Goal: Information Seeking & Learning: Learn about a topic

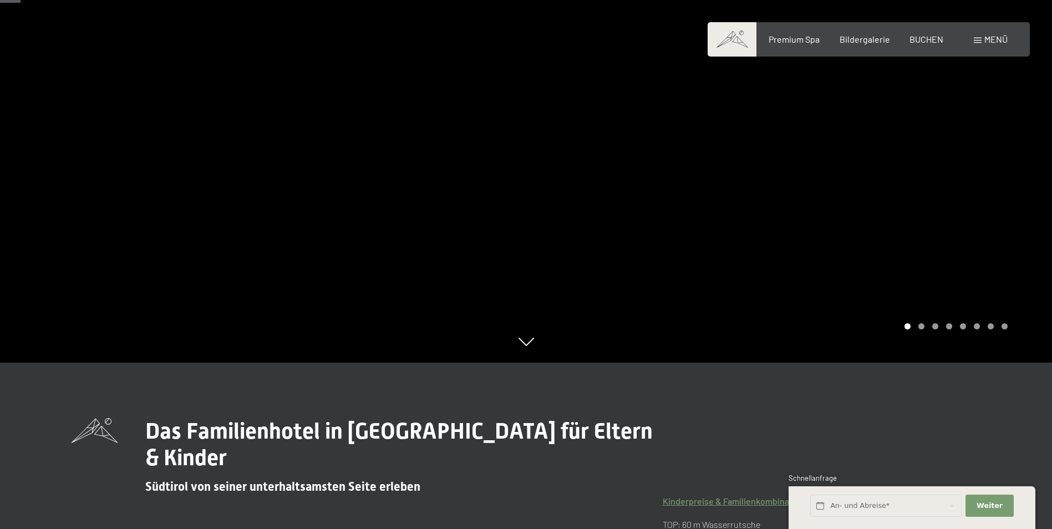
scroll to position [166, 0]
click at [1001, 203] on div at bounding box center [789, 98] width 526 height 529
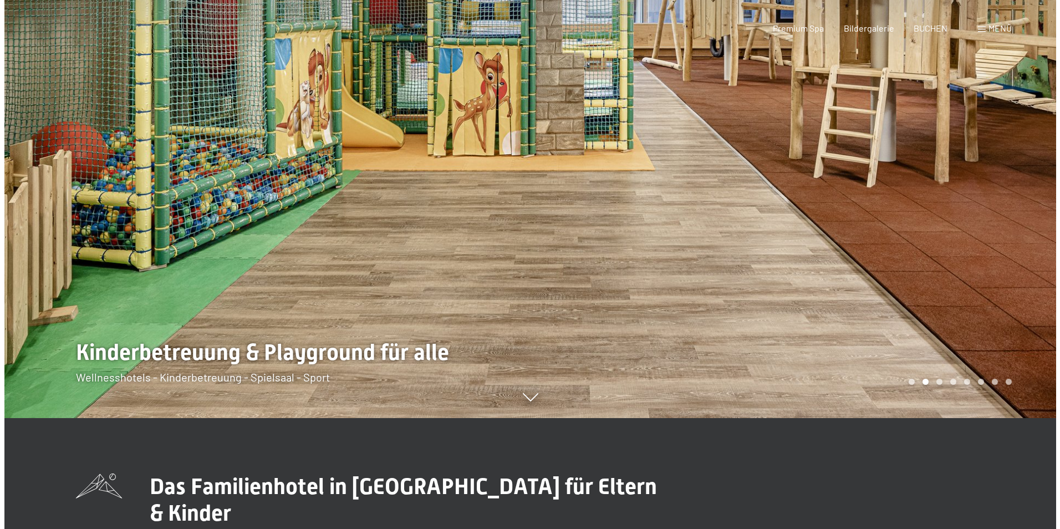
scroll to position [0, 0]
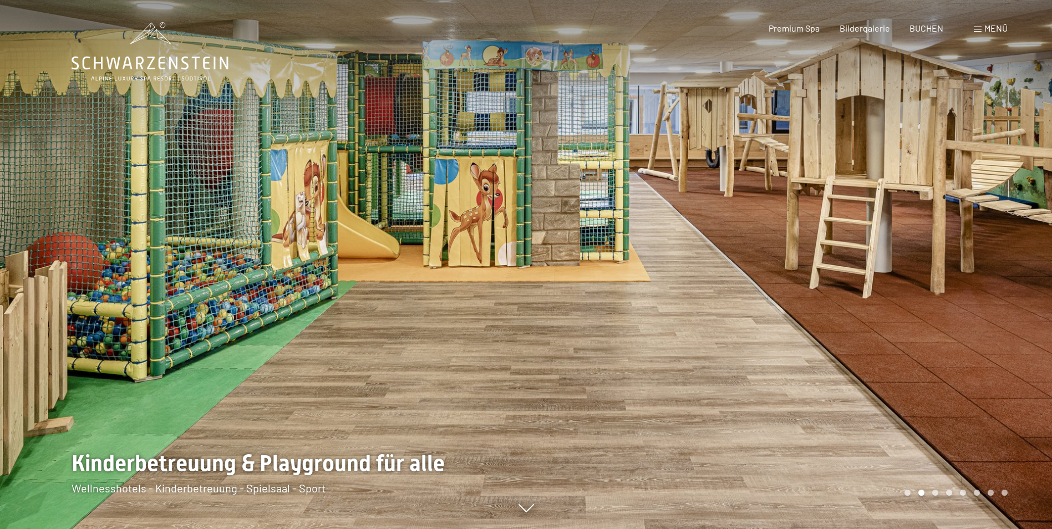
click at [892, 305] on div at bounding box center [789, 264] width 526 height 529
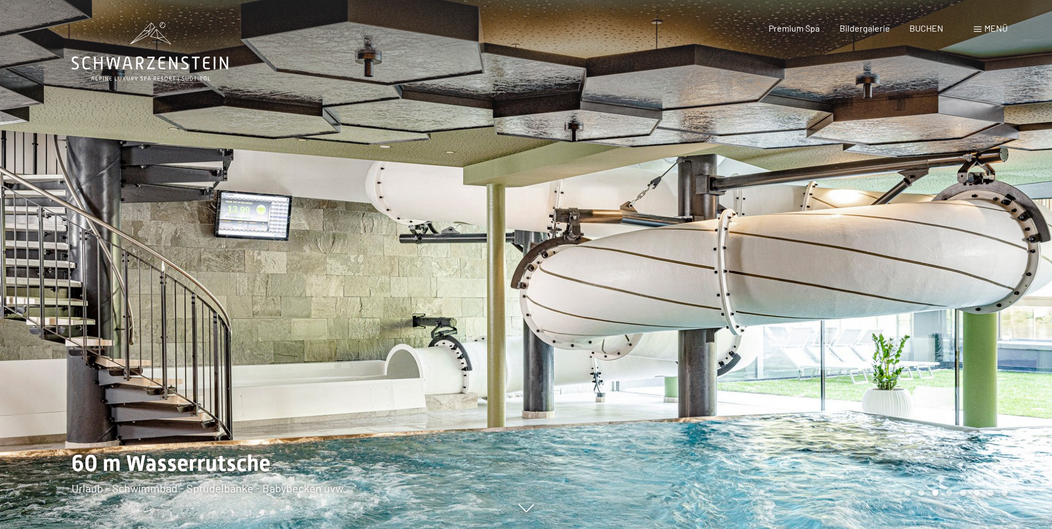
click at [892, 305] on div at bounding box center [789, 264] width 526 height 529
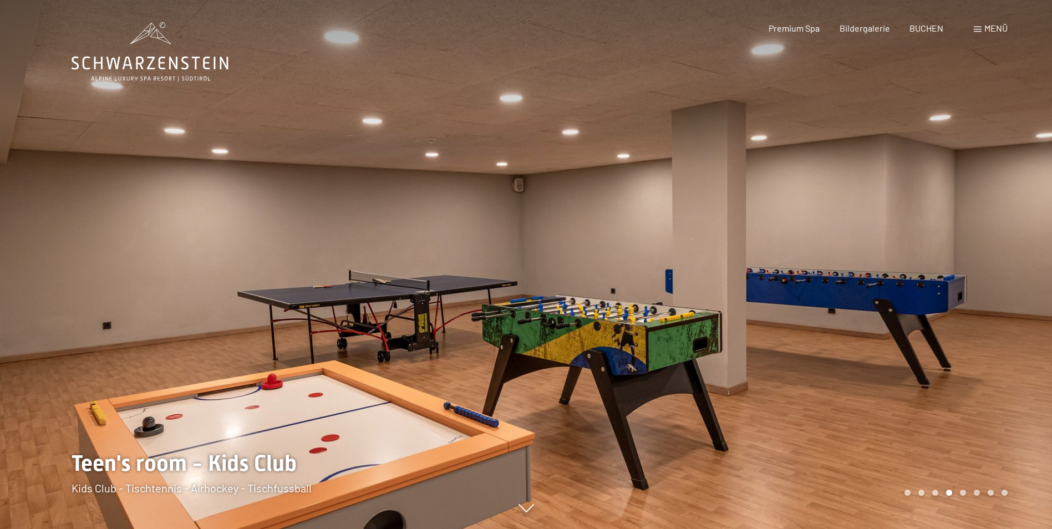
click at [892, 305] on div at bounding box center [789, 264] width 526 height 529
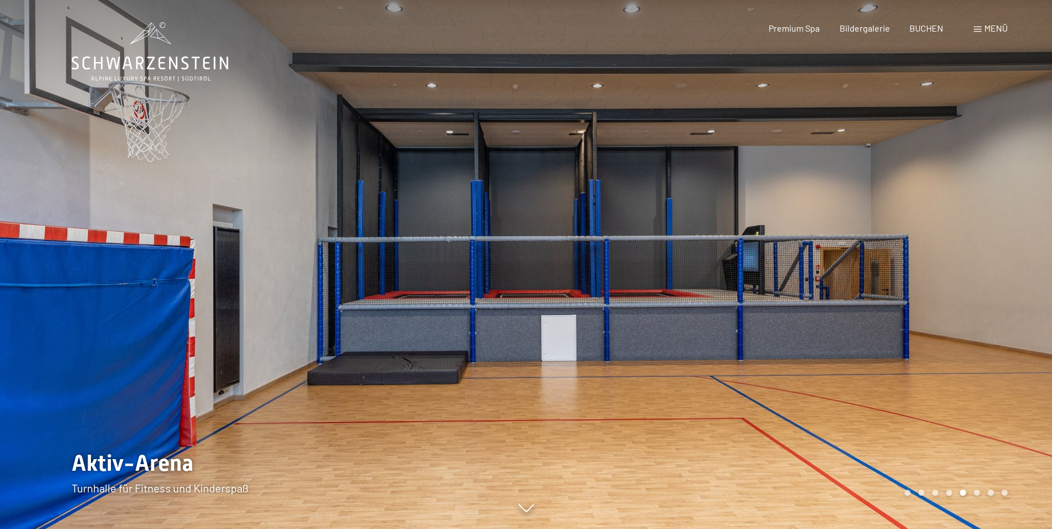
click at [892, 305] on div at bounding box center [789, 264] width 526 height 529
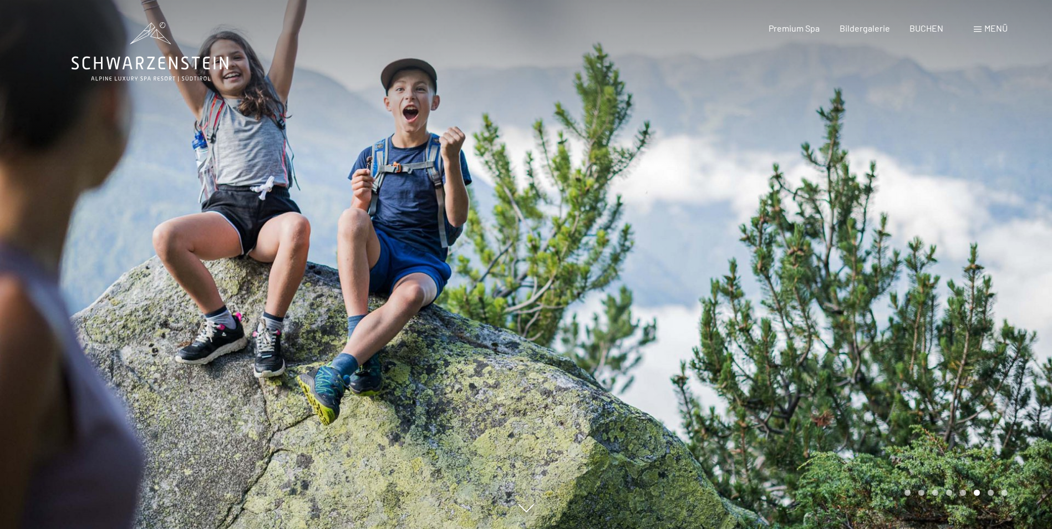
click at [892, 305] on div at bounding box center [789, 264] width 526 height 529
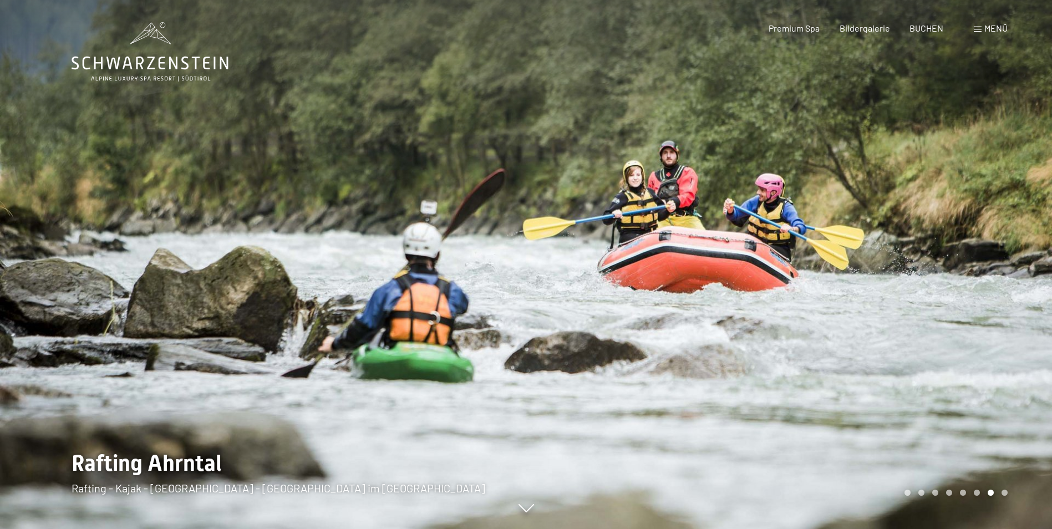
click at [987, 22] on div "Buchen Anfragen Premium Spa Bildergalerie BUCHEN Menü DE IT EN Gutschein Bilder…" at bounding box center [869, 28] width 278 height 12
click at [985, 29] on span "Menü" at bounding box center [995, 28] width 23 height 11
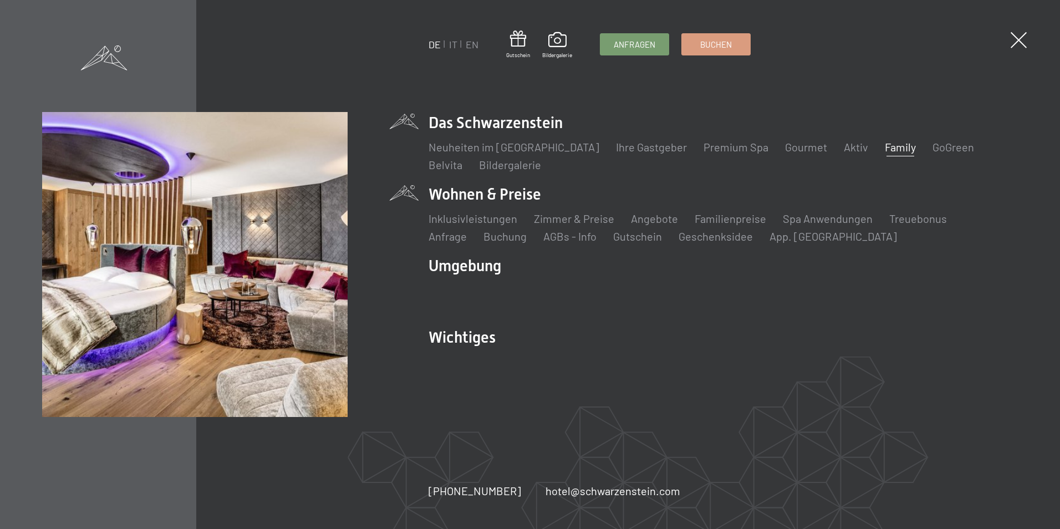
click at [521, 197] on li "Wohnen & Preise Inklusivleistungen Zimmer & Preise Liste Angebote Liste Familie…" at bounding box center [723, 214] width 589 height 60
click at [547, 220] on link "Zimmer & Preise" at bounding box center [574, 218] width 80 height 13
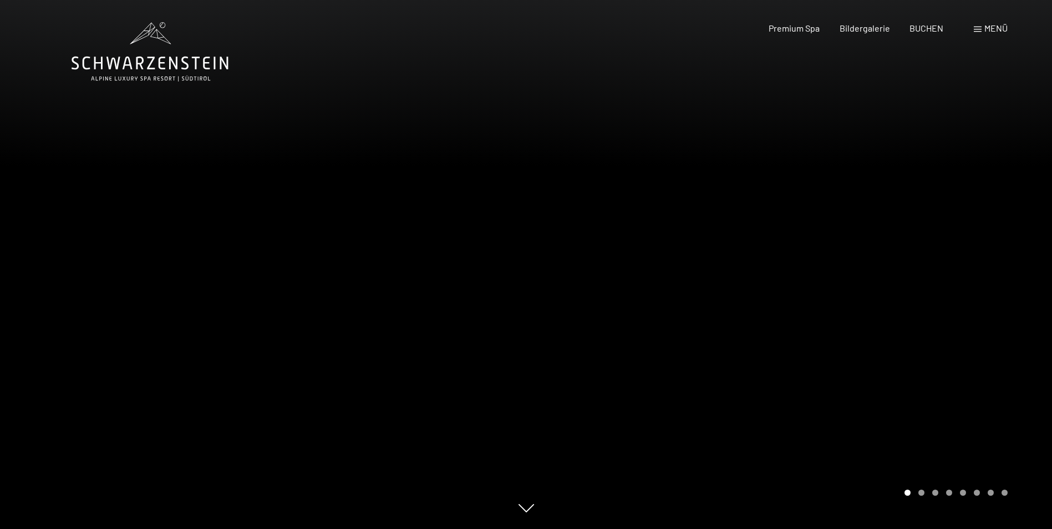
click at [983, 32] on div "Menü" at bounding box center [991, 28] width 34 height 12
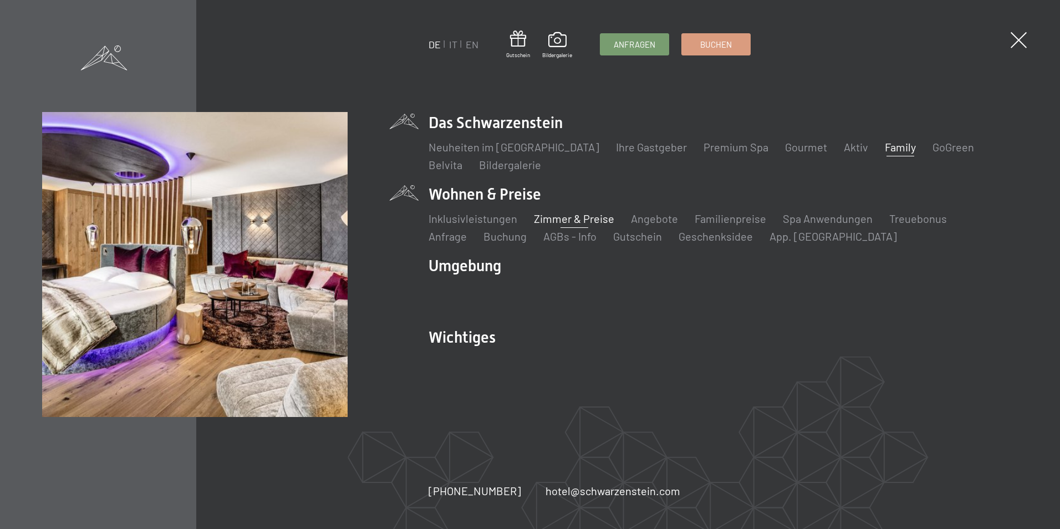
click at [552, 219] on link "Zimmer & Preise" at bounding box center [574, 218] width 80 height 13
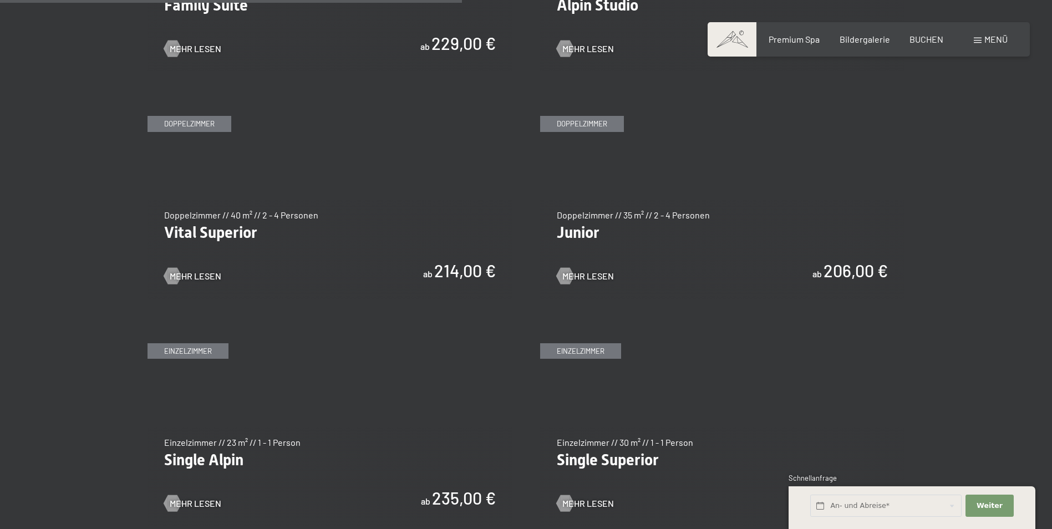
scroll to position [1442, 0]
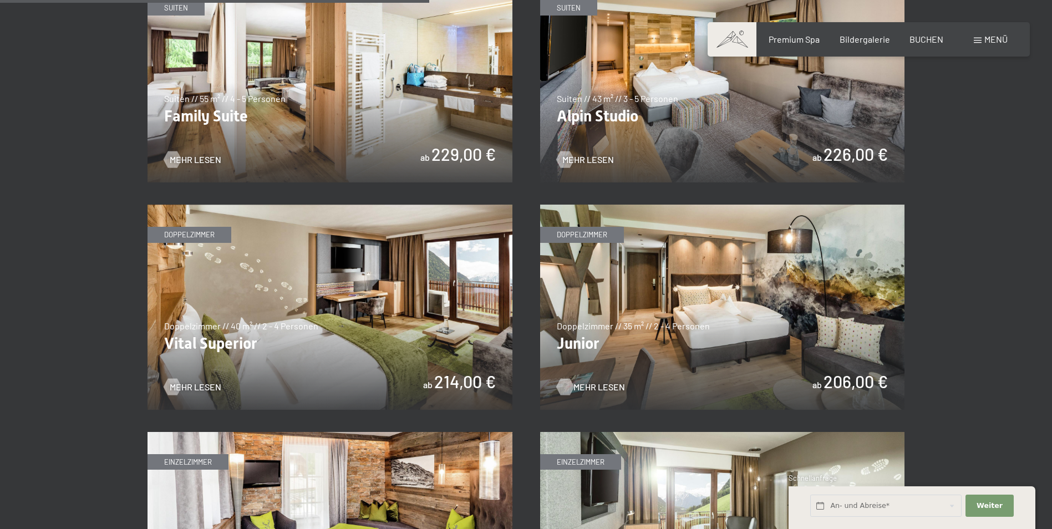
click at [589, 385] on span "Mehr Lesen" at bounding box center [599, 387] width 52 height 12
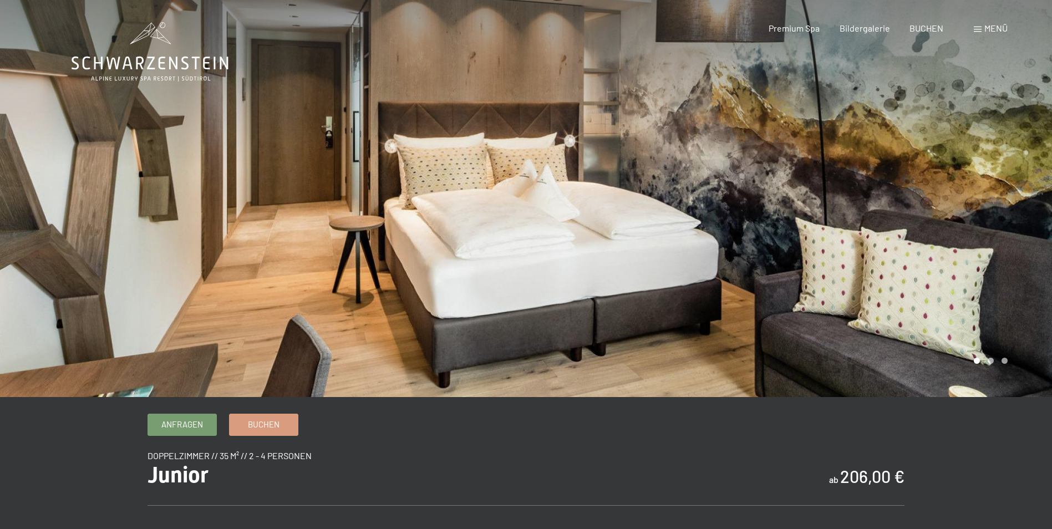
click at [988, 26] on span "Menü" at bounding box center [995, 28] width 23 height 11
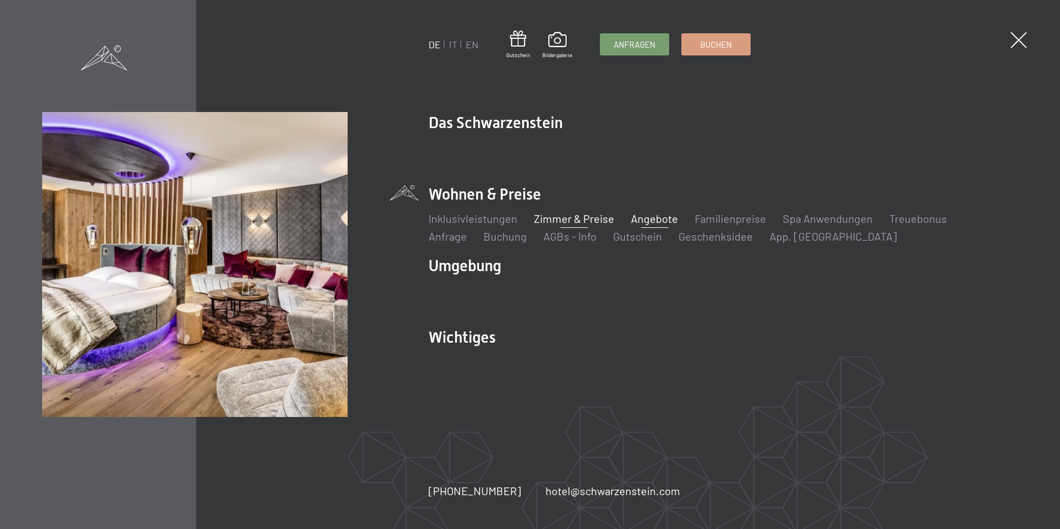
click at [659, 218] on link "Angebote" at bounding box center [654, 218] width 47 height 13
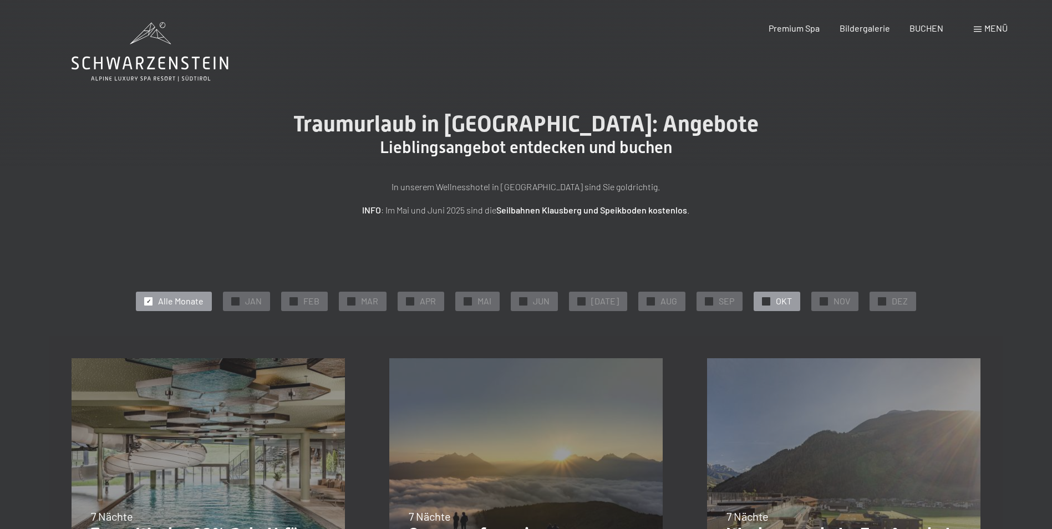
click at [767, 304] on div "✓ OKT" at bounding box center [777, 301] width 47 height 19
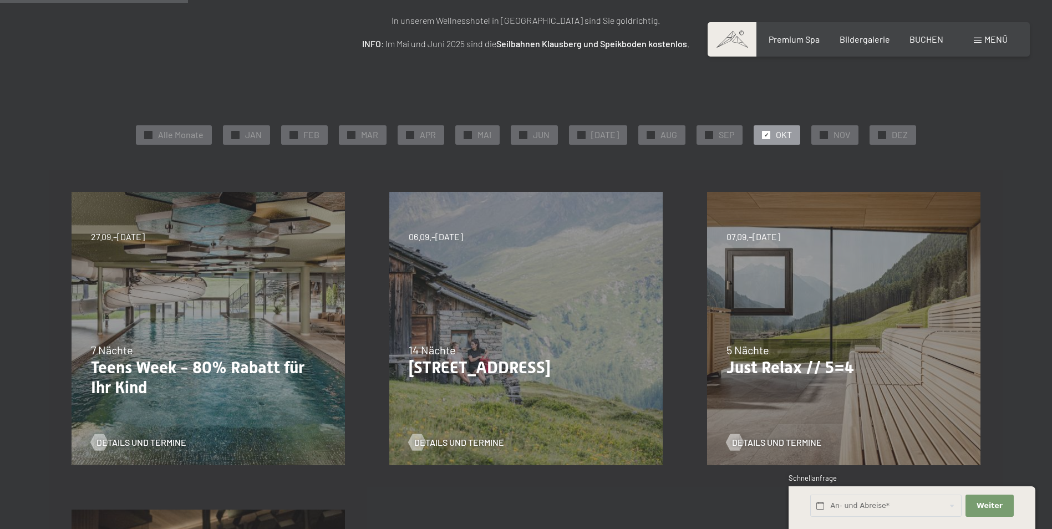
scroll to position [277, 0]
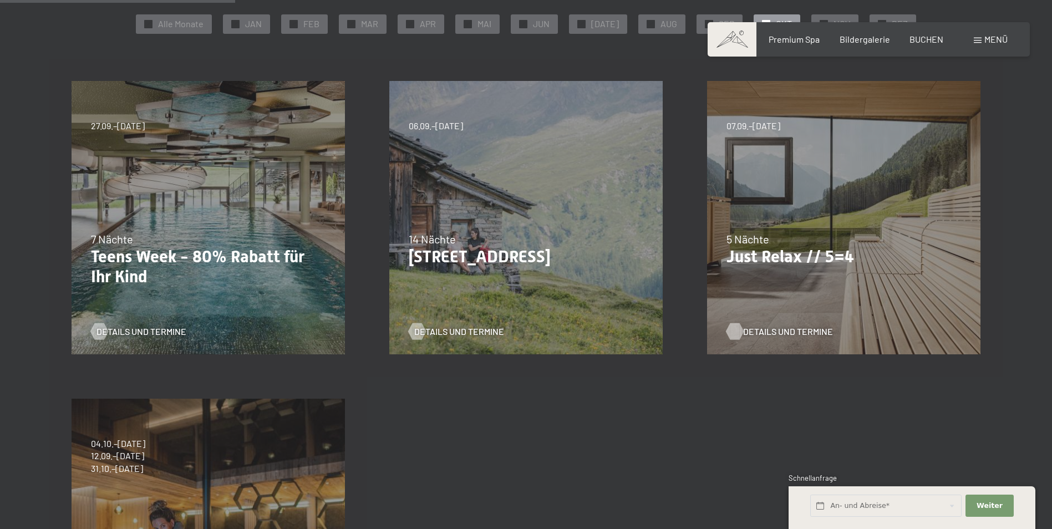
click at [786, 330] on span "Details und Termine" at bounding box center [788, 331] width 90 height 12
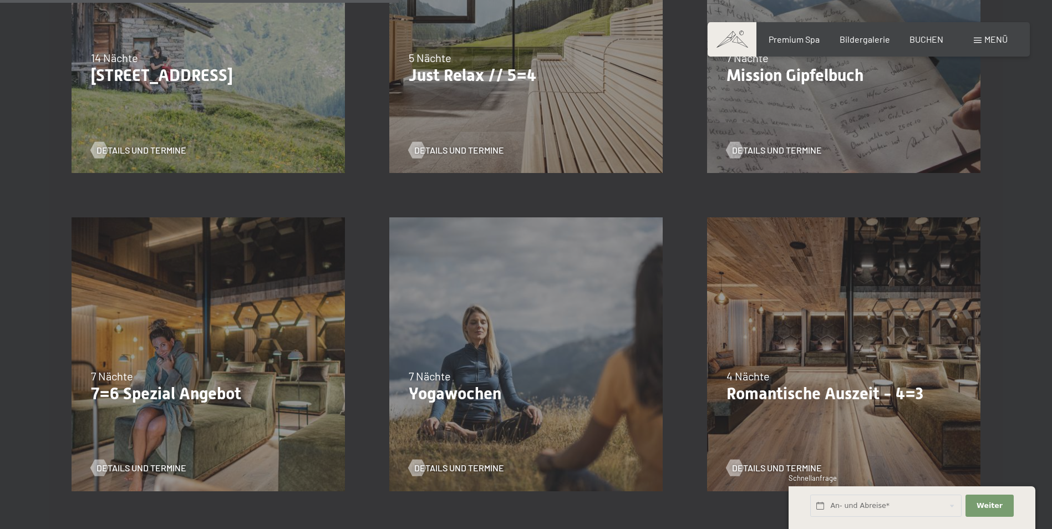
scroll to position [832, 0]
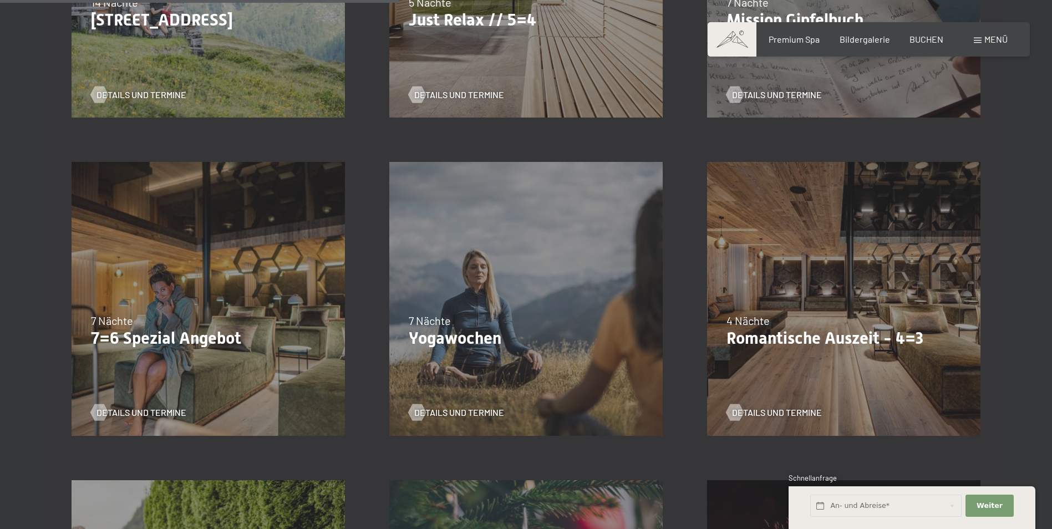
click at [829, 337] on p "Romantische Auszeit - 4=3" at bounding box center [843, 338] width 235 height 20
click at [802, 412] on span "Details und Termine" at bounding box center [788, 412] width 90 height 12
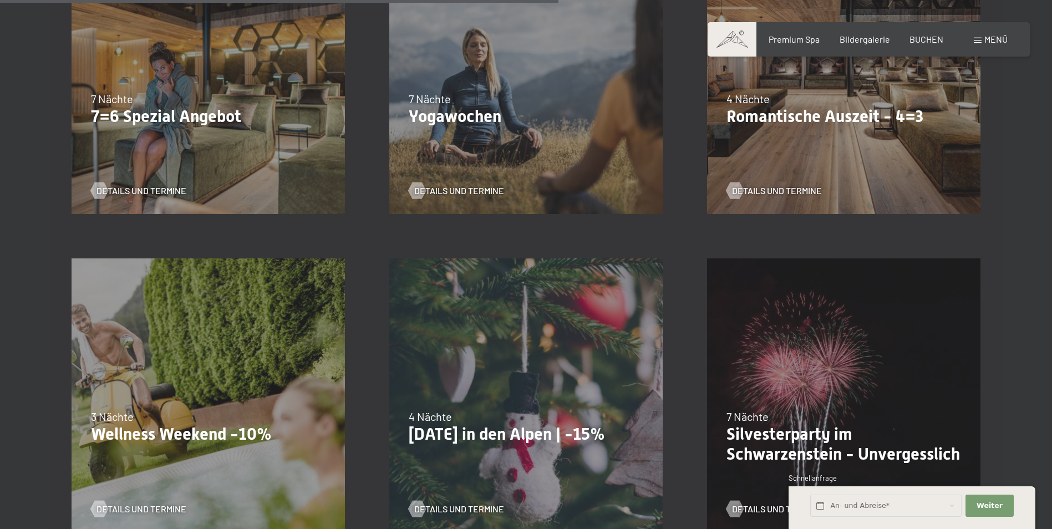
scroll to position [1275, 0]
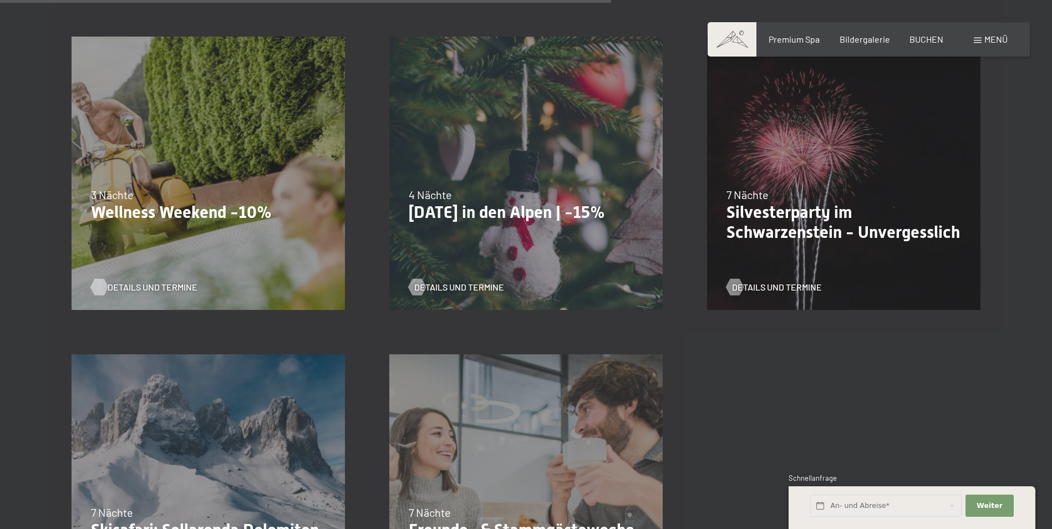
click at [159, 287] on span "Details und Termine" at bounding box center [153, 287] width 90 height 12
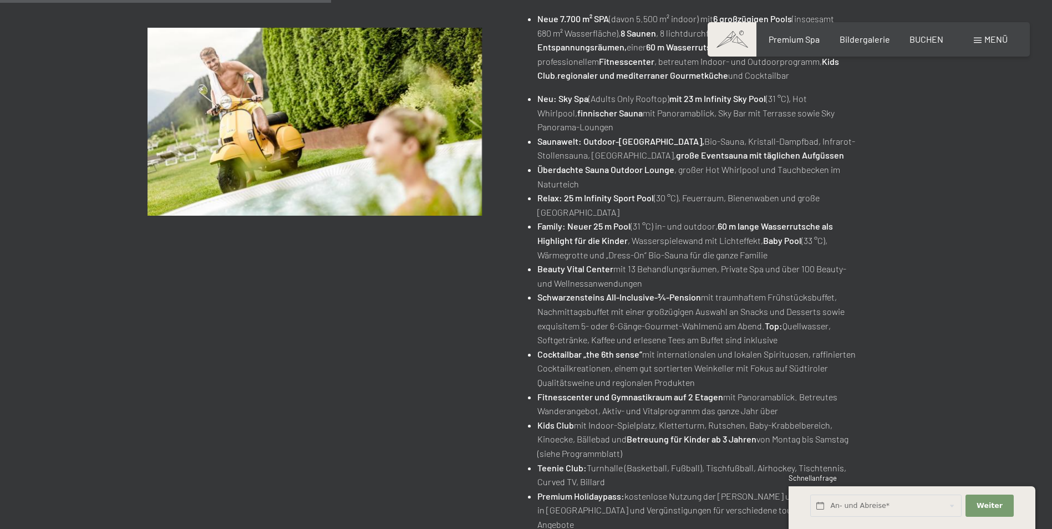
scroll to position [55, 0]
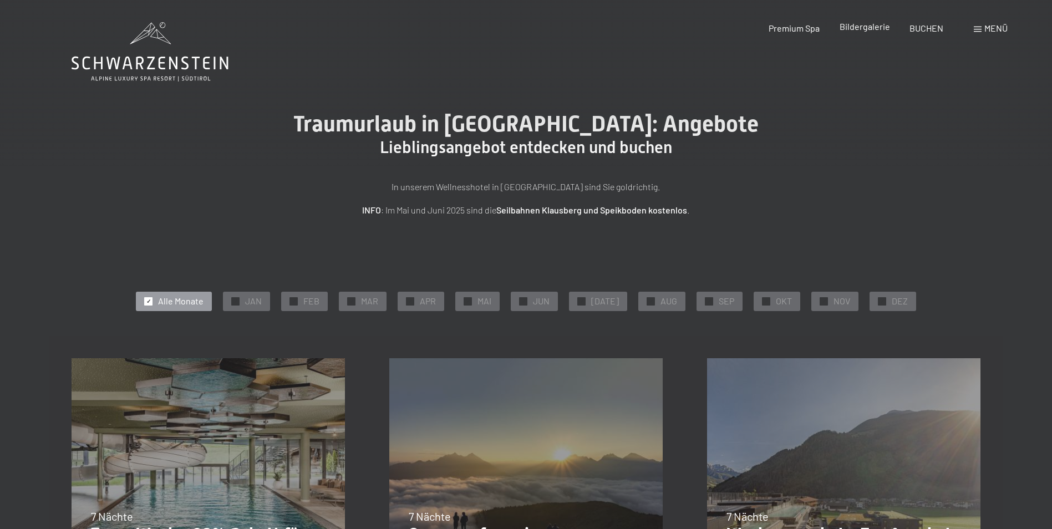
click at [867, 27] on span "Bildergalerie" at bounding box center [864, 26] width 50 height 11
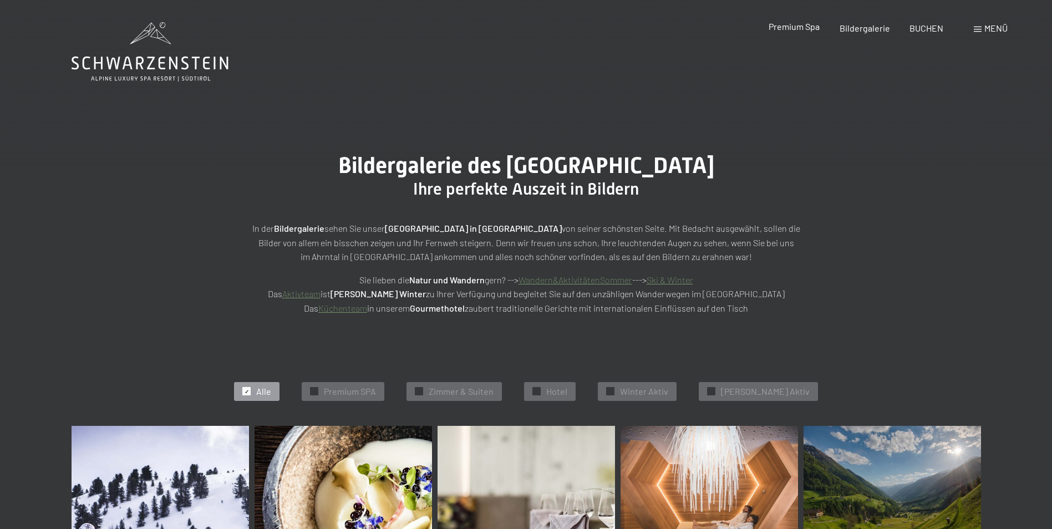
click at [798, 26] on span "Premium Spa" at bounding box center [793, 26] width 51 height 11
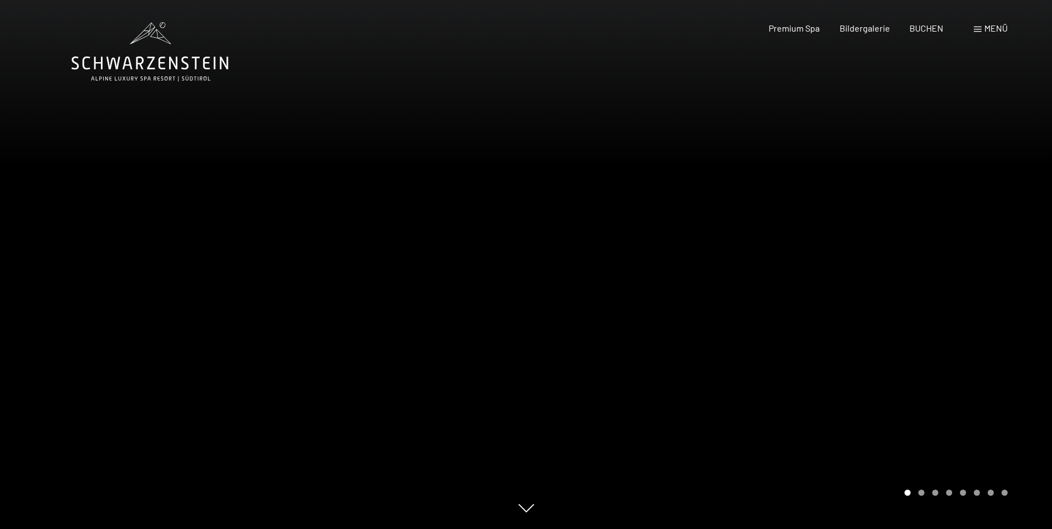
click at [923, 496] on div at bounding box center [789, 264] width 526 height 529
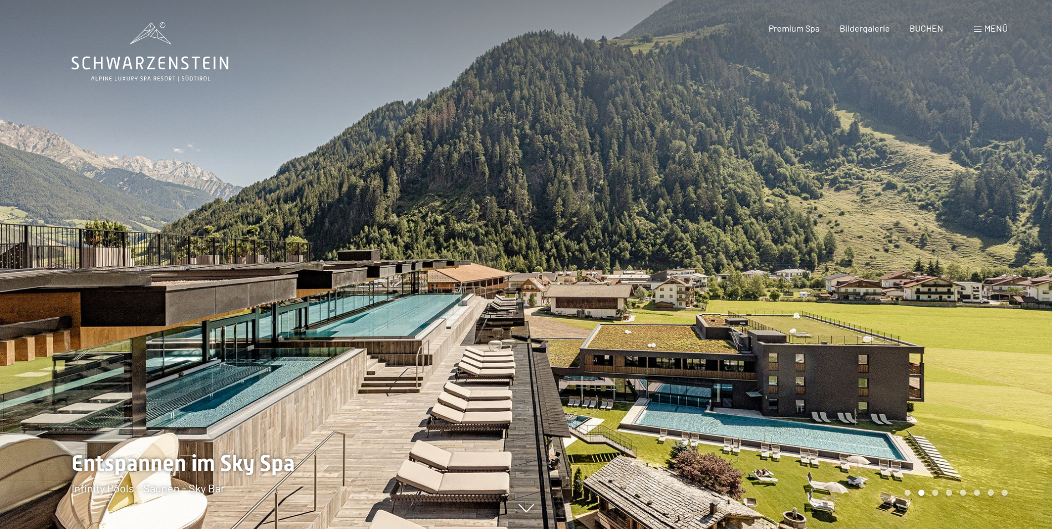
click at [983, 303] on div at bounding box center [789, 264] width 526 height 529
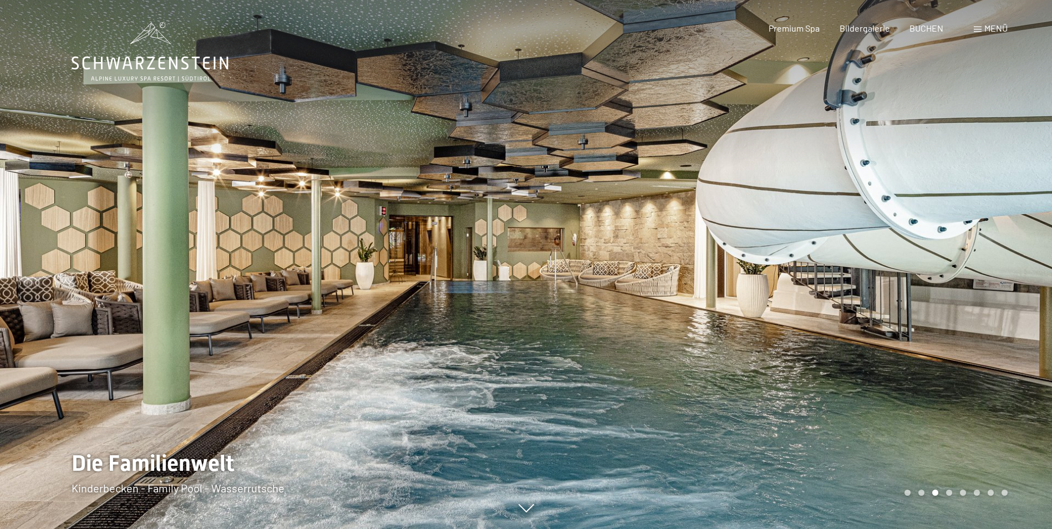
click at [983, 303] on div at bounding box center [789, 264] width 526 height 529
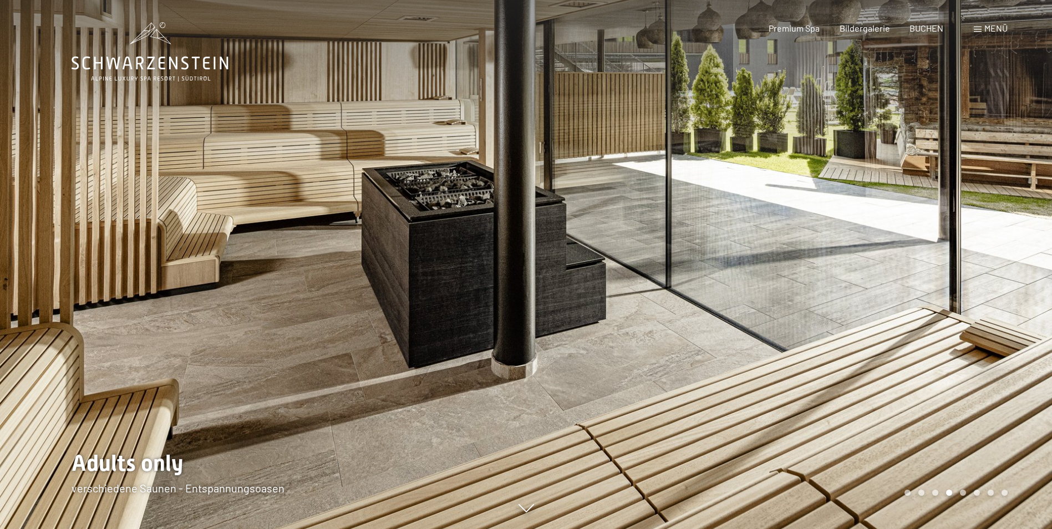
click at [983, 303] on div at bounding box center [789, 264] width 526 height 529
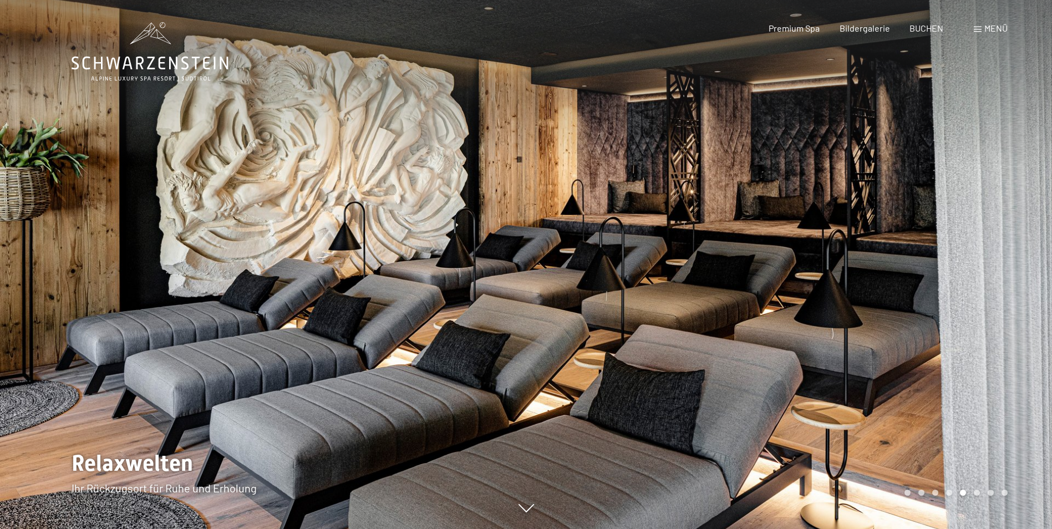
click at [983, 303] on div at bounding box center [789, 264] width 526 height 529
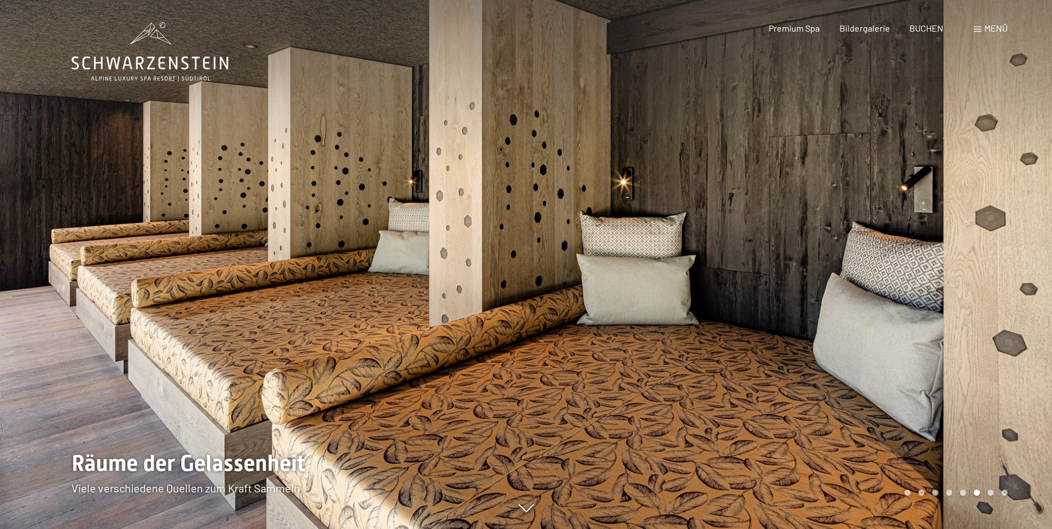
click at [983, 303] on div at bounding box center [789, 264] width 526 height 529
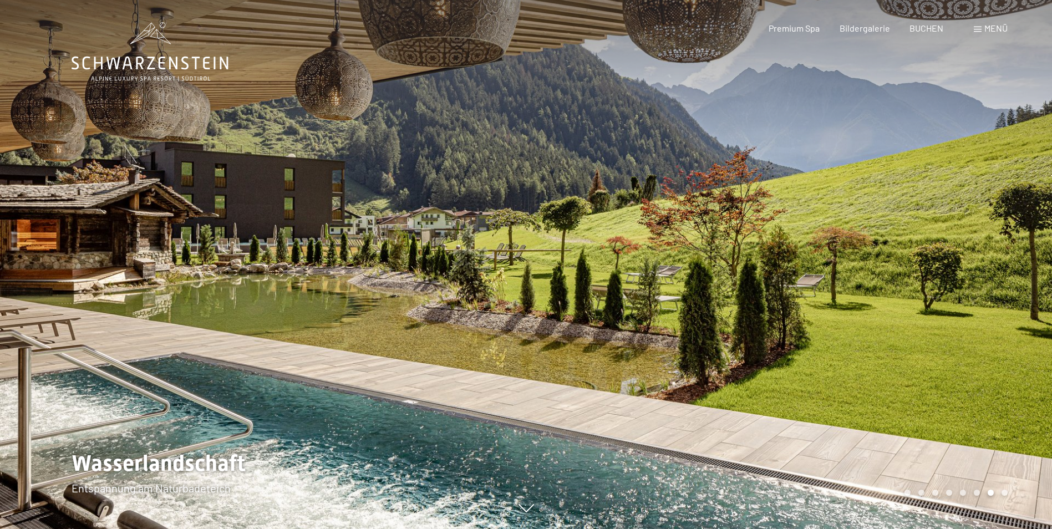
click at [983, 303] on div at bounding box center [789, 264] width 526 height 529
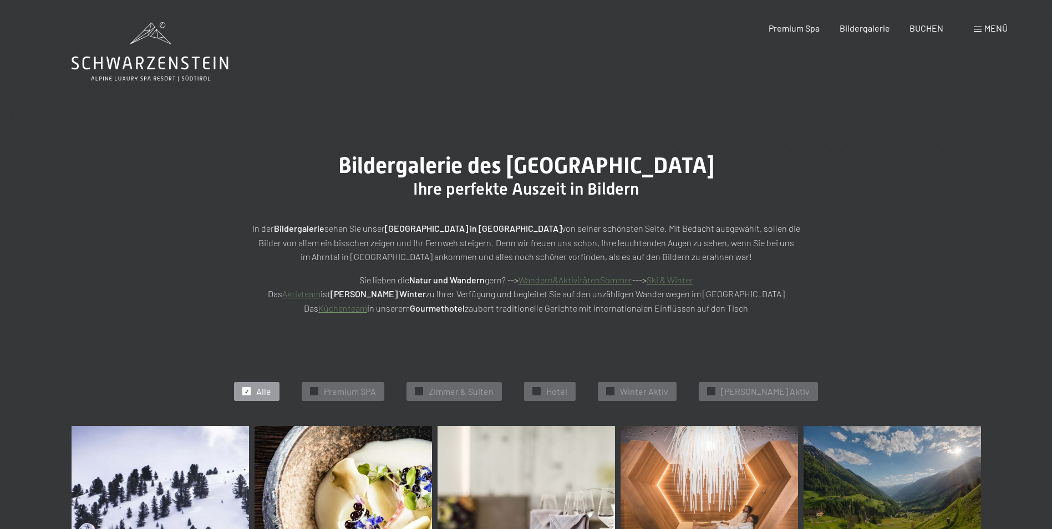
click at [989, 29] on span "Menü" at bounding box center [995, 28] width 23 height 11
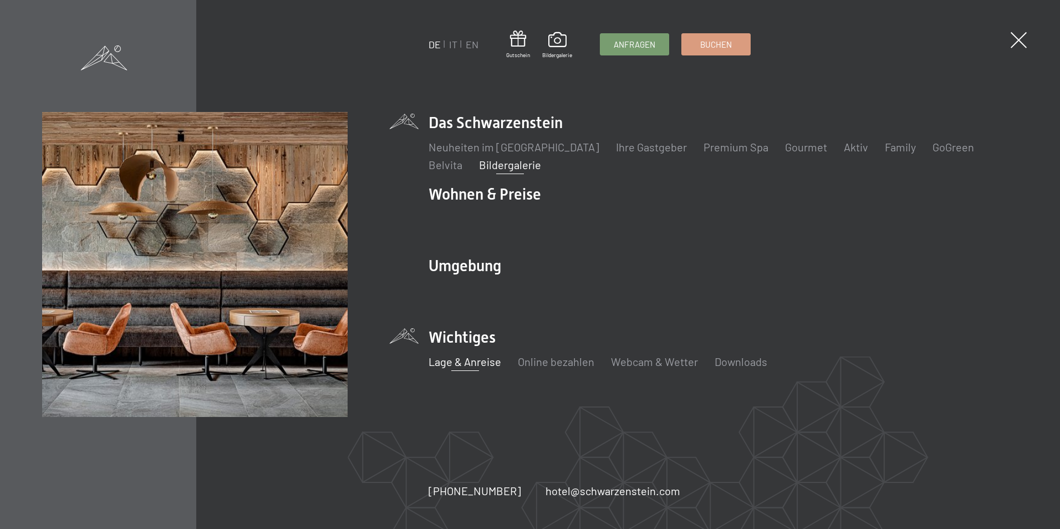
click at [466, 364] on link "Lage & Anreise" at bounding box center [465, 361] width 73 height 13
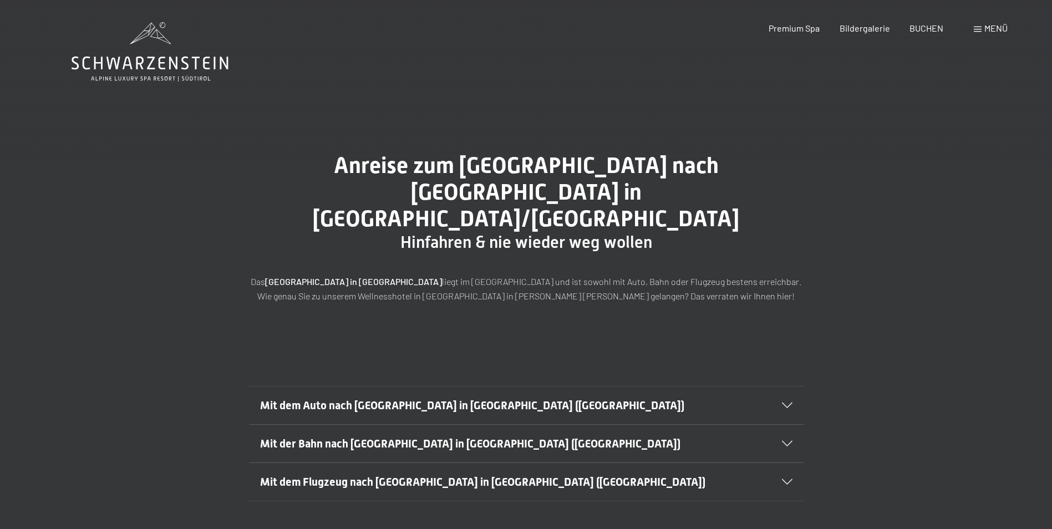
click at [782, 403] on icon at bounding box center [787, 406] width 11 height 6
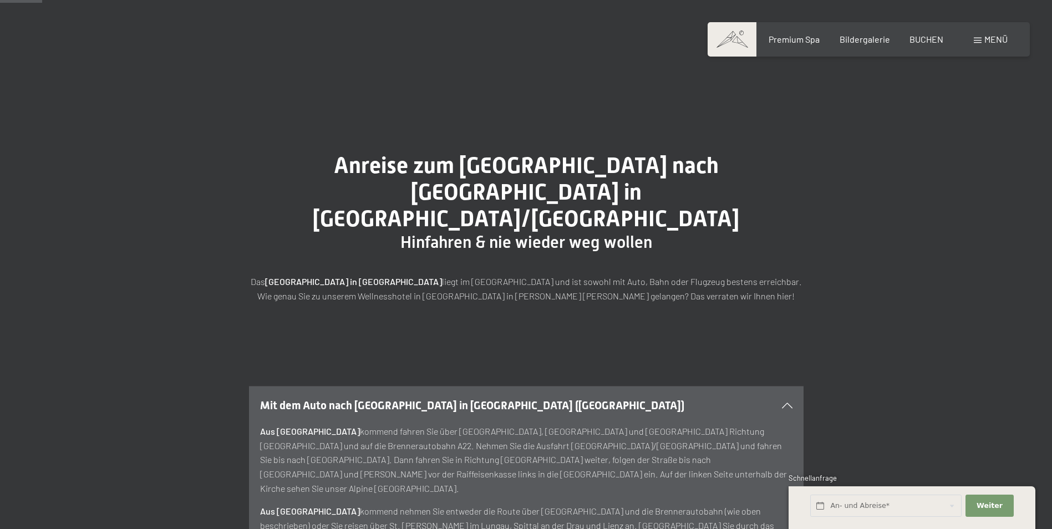
scroll to position [111, 0]
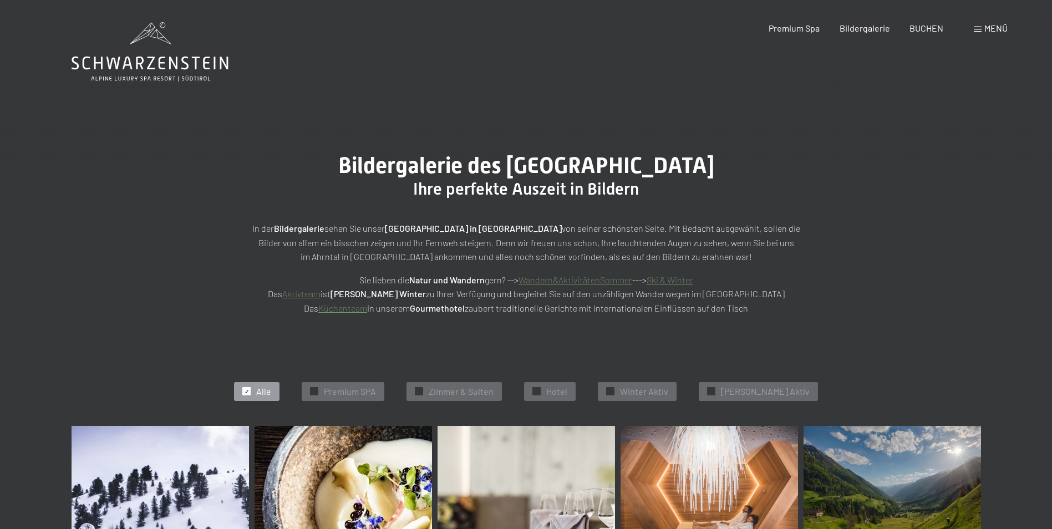
click at [994, 23] on span "Menü" at bounding box center [995, 28] width 23 height 11
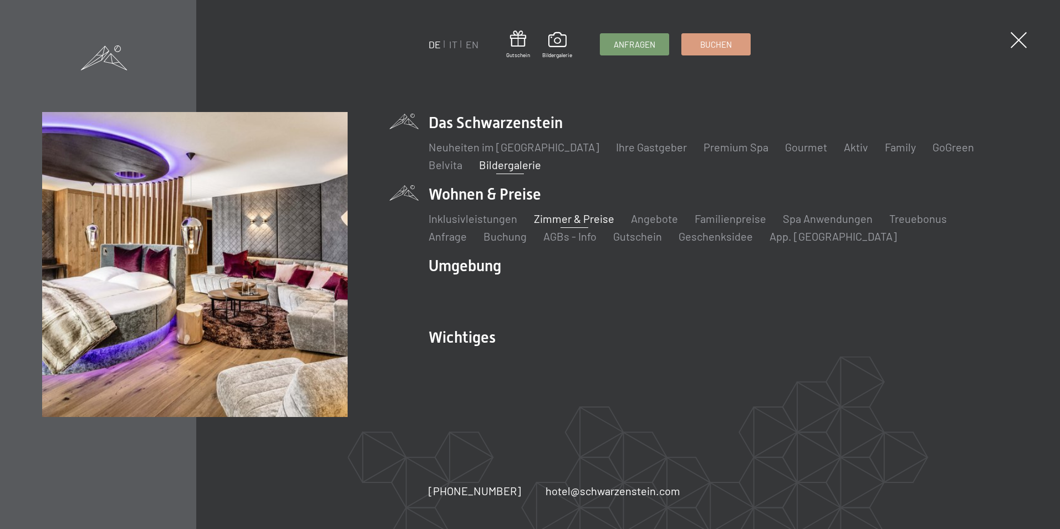
click at [561, 218] on link "Zimmer & Preise" at bounding box center [574, 218] width 80 height 13
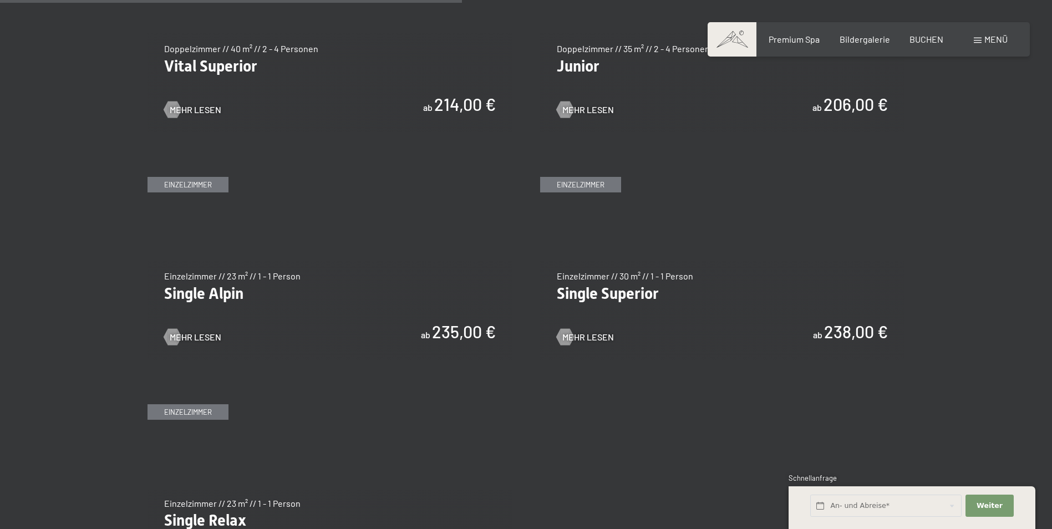
scroll to position [1552, 0]
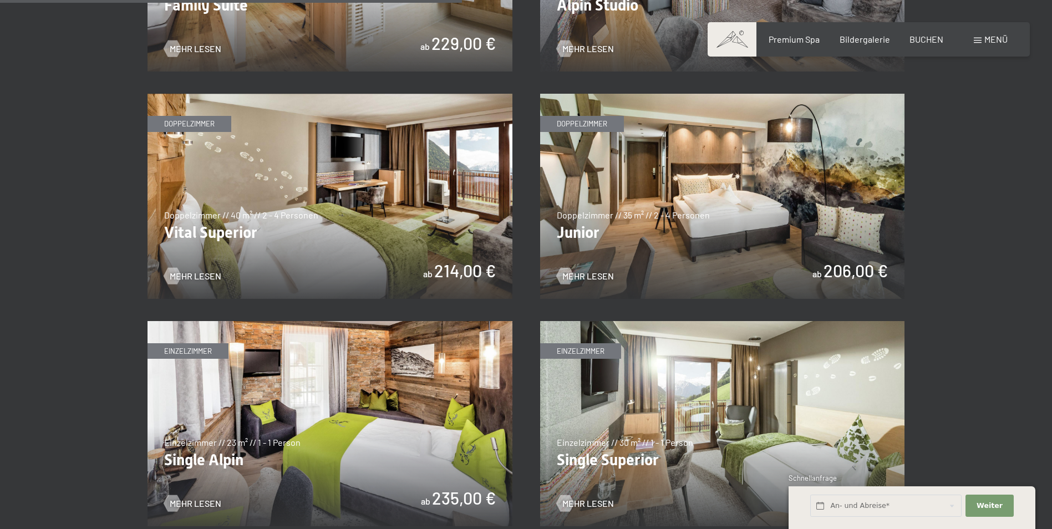
click at [665, 237] on img at bounding box center [722, 196] width 365 height 205
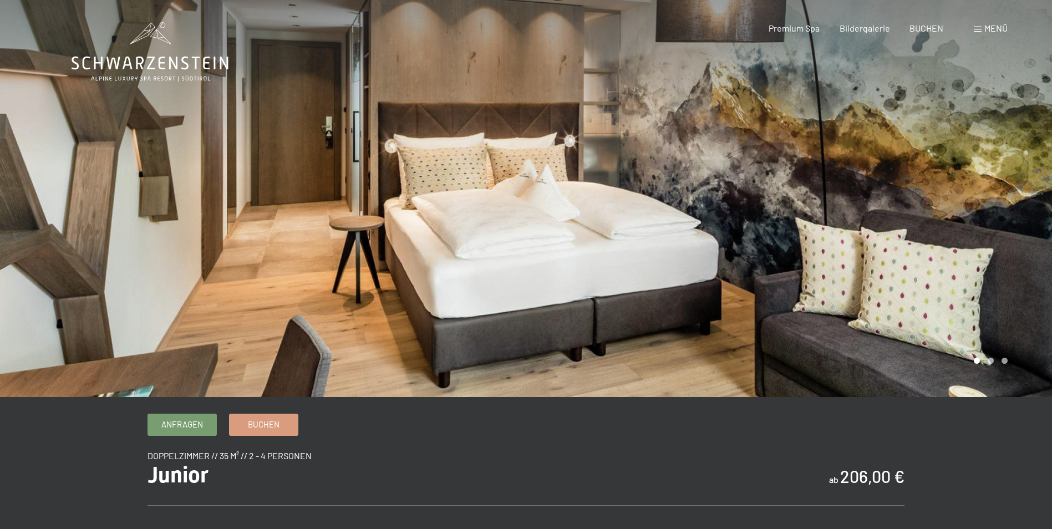
click at [956, 314] on div at bounding box center [789, 198] width 526 height 397
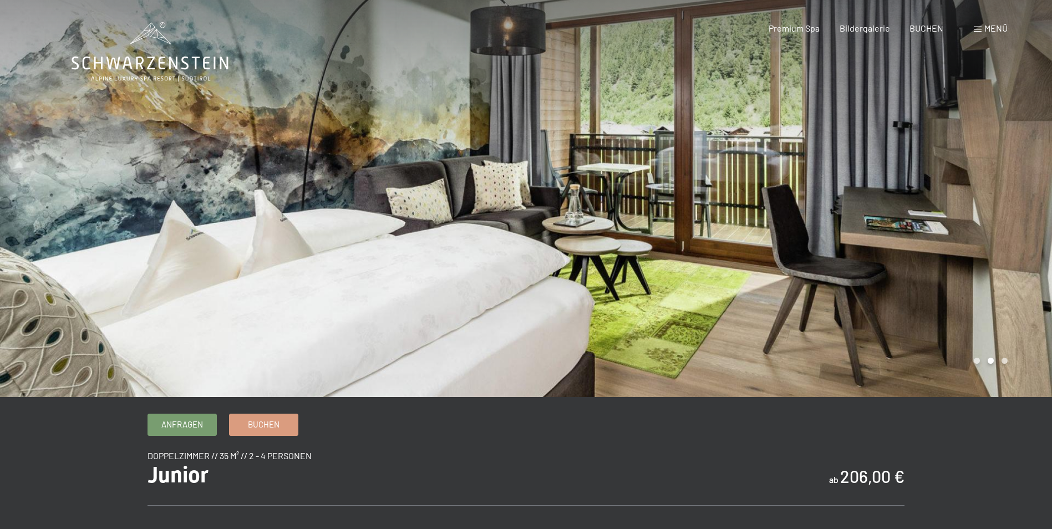
click at [956, 313] on div at bounding box center [789, 198] width 526 height 397
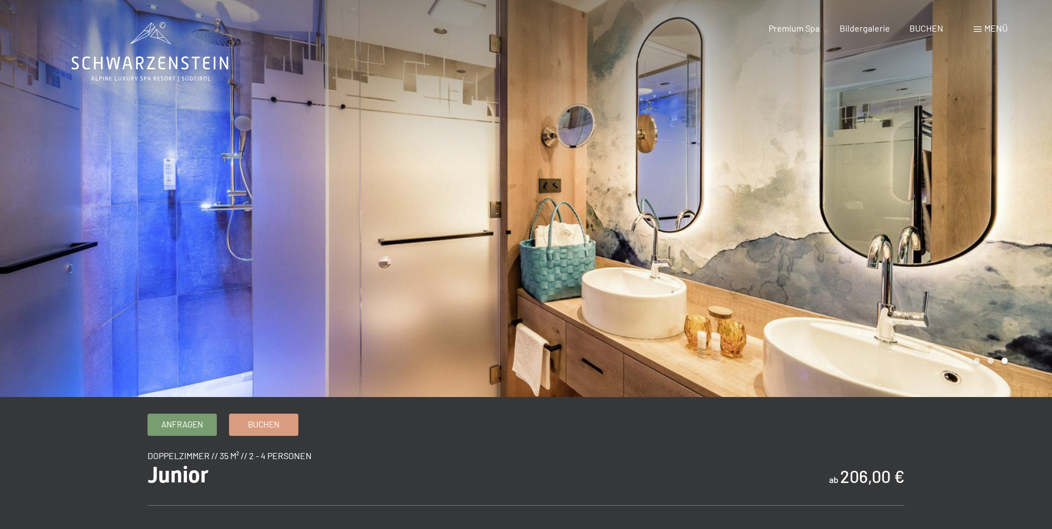
click at [956, 313] on div at bounding box center [789, 198] width 526 height 397
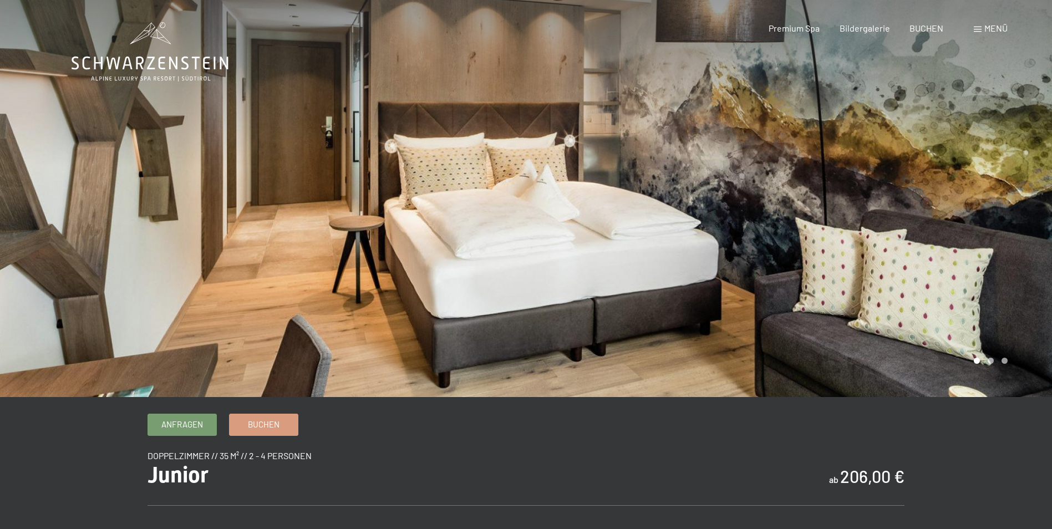
click at [956, 313] on div at bounding box center [789, 198] width 526 height 397
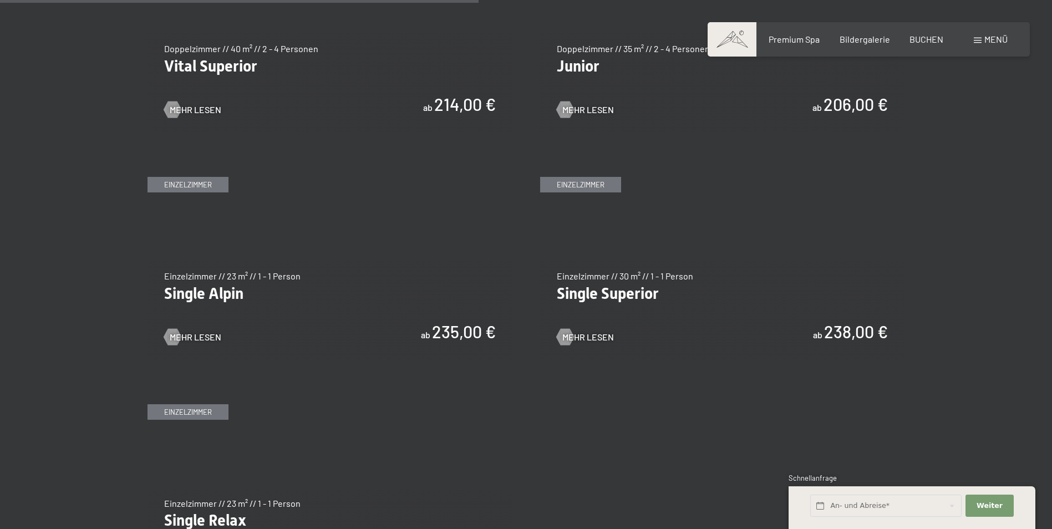
scroll to position [1552, 0]
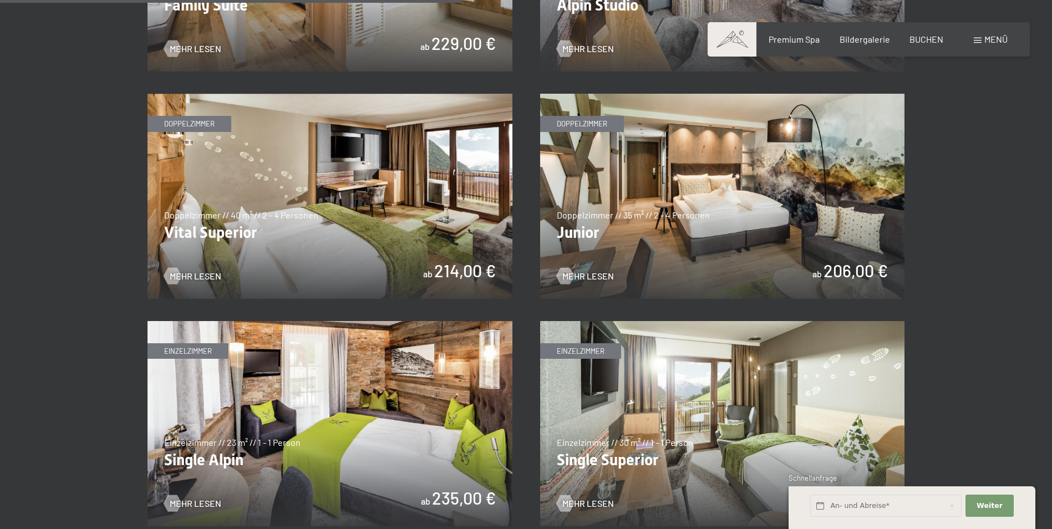
click at [313, 241] on img at bounding box center [329, 196] width 365 height 205
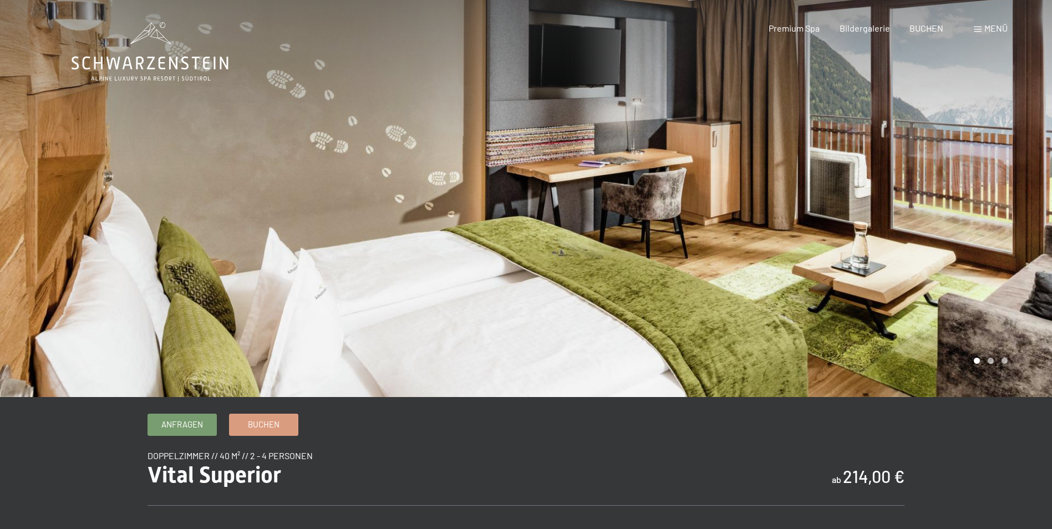
click at [1000, 232] on div at bounding box center [789, 198] width 526 height 397
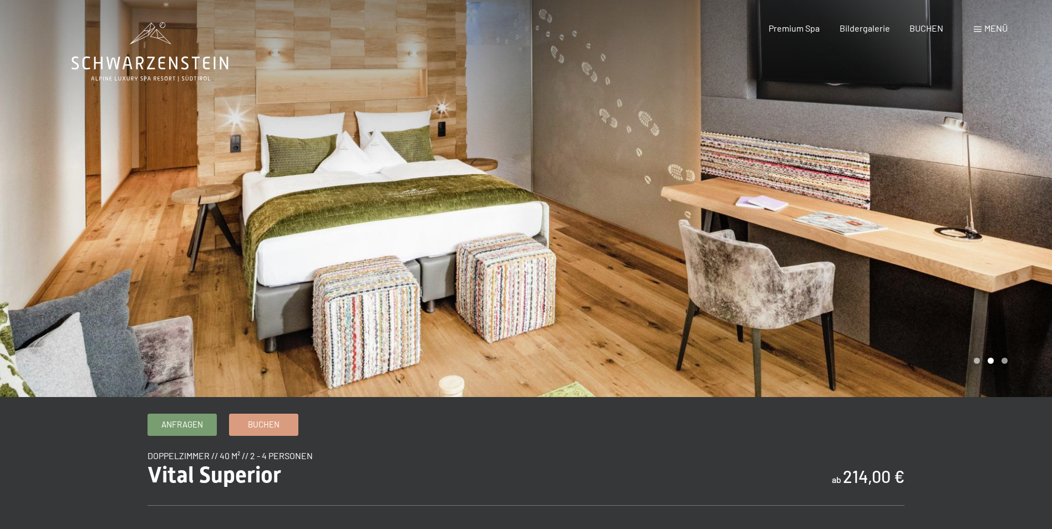
click at [1000, 232] on div at bounding box center [789, 198] width 526 height 397
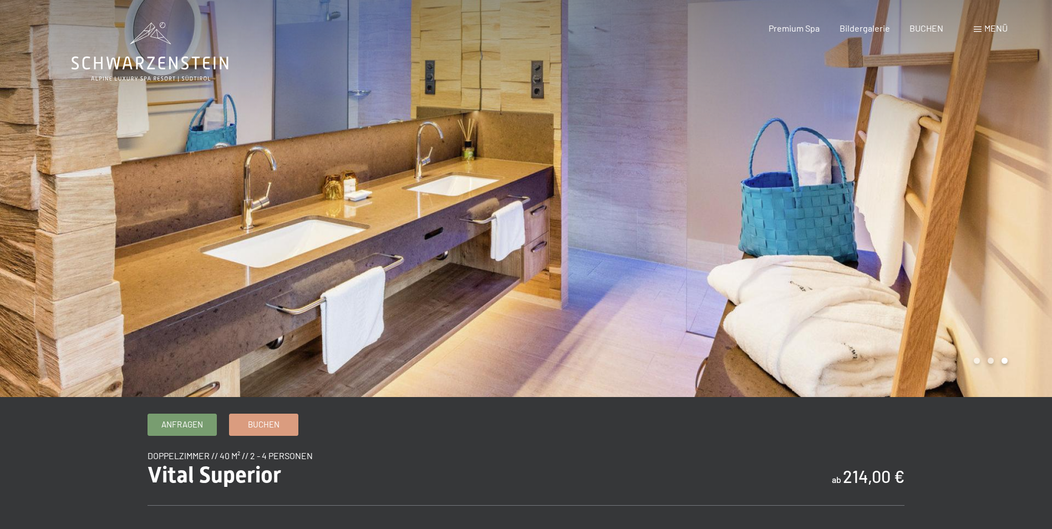
click at [1000, 232] on div at bounding box center [789, 198] width 526 height 397
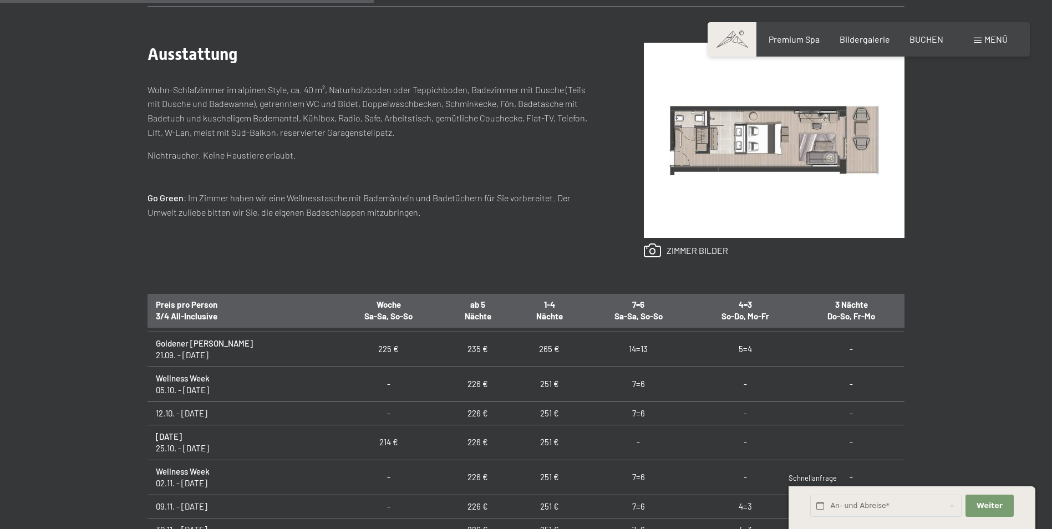
scroll to position [166, 0]
